Goal: Transaction & Acquisition: Purchase product/service

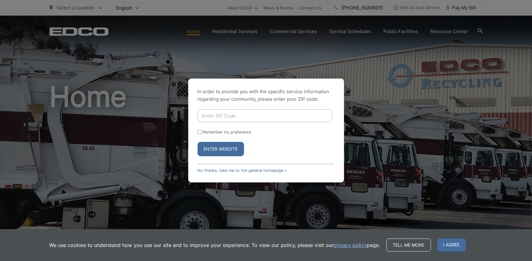
click at [239, 120] on input "Enter ZIP Code" at bounding box center [265, 115] width 135 height 13
type input "91932"
click at [225, 151] on button "Enter Website" at bounding box center [221, 149] width 46 height 14
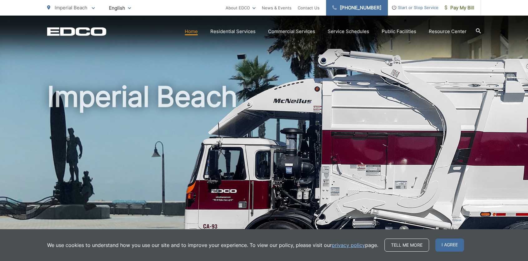
click at [373, 12] on link "[PHONE_NUMBER]" at bounding box center [357, 8] width 62 height 16
click at [450, 247] on span "I agree" at bounding box center [449, 245] width 29 height 13
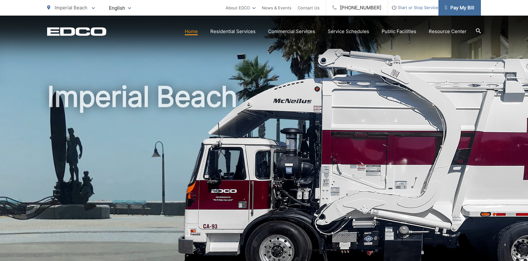
click at [457, 10] on span "Pay My Bill" at bounding box center [459, 7] width 30 height 7
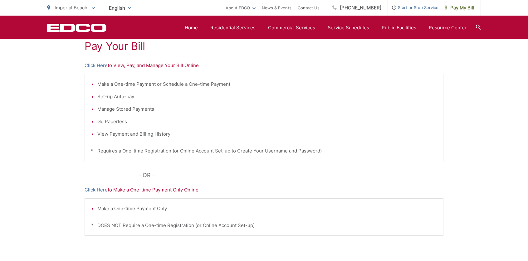
scroll to position [96, 0]
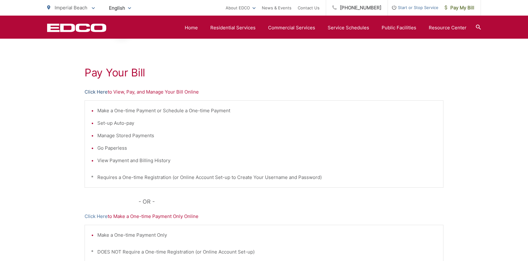
click at [90, 91] on link "Click Here" at bounding box center [96, 91] width 23 height 7
